Goal: Task Accomplishment & Management: Complete application form

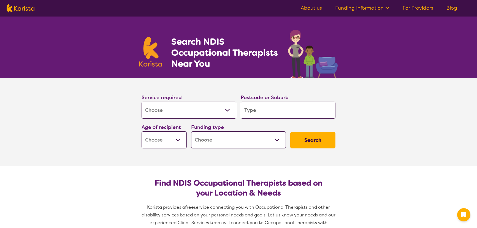
select select "[MEDICAL_DATA]"
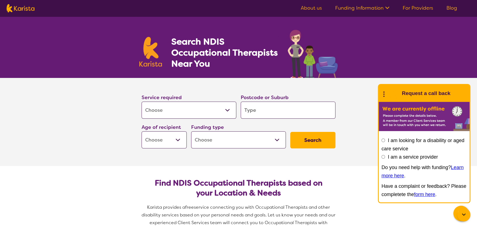
click at [294, 112] on input "search" at bounding box center [288, 110] width 95 height 17
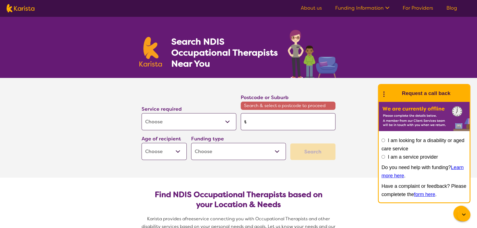
type input "t"
type input "to"
type input "tow"
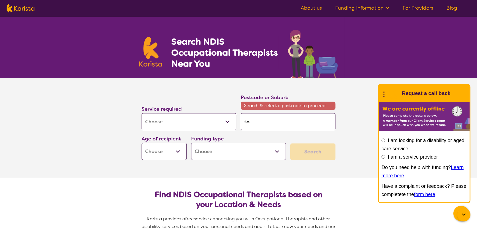
type input "tow"
type input "town"
type input "towns"
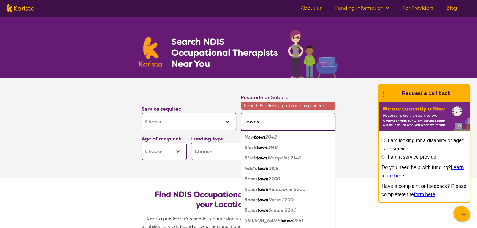
type input "townsv"
type input "townsvi"
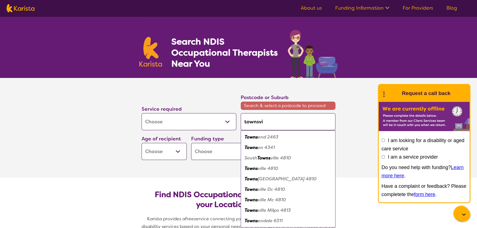
type input "townsvil"
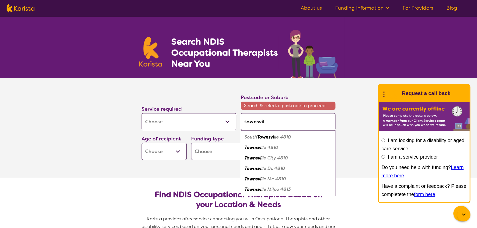
type input "townsvill"
type input "[GEOGRAPHIC_DATA]"
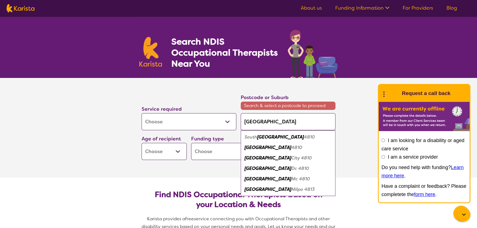
click at [260, 148] on em "[GEOGRAPHIC_DATA]" at bounding box center [268, 148] width 47 height 6
type input "4810"
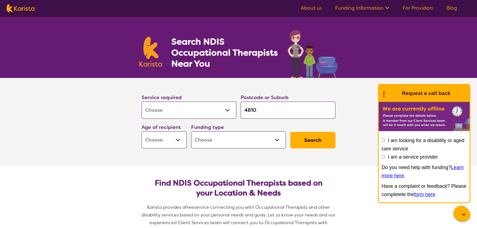
click at [177, 140] on select "Early Childhood - 0 to 9 Child - 10 to 11 Adolescent - 12 to 17 Adult - 18 to 6…" at bounding box center [164, 139] width 45 height 17
select select "EC"
click at [142, 131] on select "Early Childhood - 0 to 9 Child - 10 to 11 Adolescent - 12 to 17 Adult - 18 to 6…" at bounding box center [164, 139] width 45 height 17
select select "EC"
click at [244, 140] on select "Home Care Package (HCP) National Disability Insurance Scheme (NDIS) I don't know" at bounding box center [238, 139] width 95 height 17
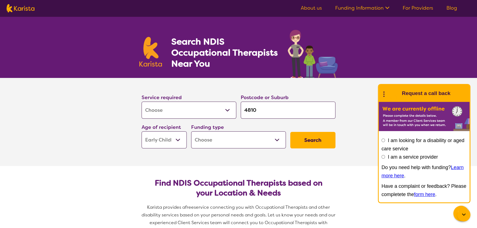
select select "NDIS"
click at [191, 131] on select "Home Care Package (HCP) National Disability Insurance Scheme (NDIS) I don't know" at bounding box center [238, 139] width 95 height 17
select select "NDIS"
click at [320, 138] on button "Search" at bounding box center [312, 140] width 45 height 17
